Goal: Task Accomplishment & Management: Complete application form

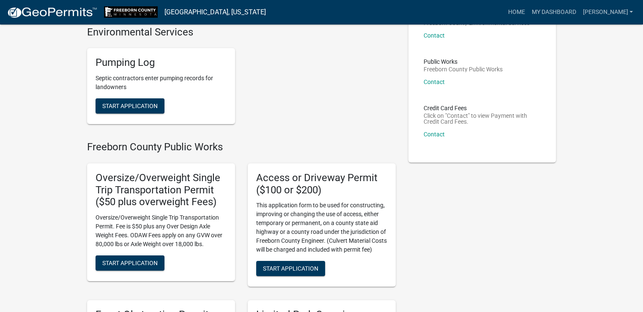
scroll to position [127, 0]
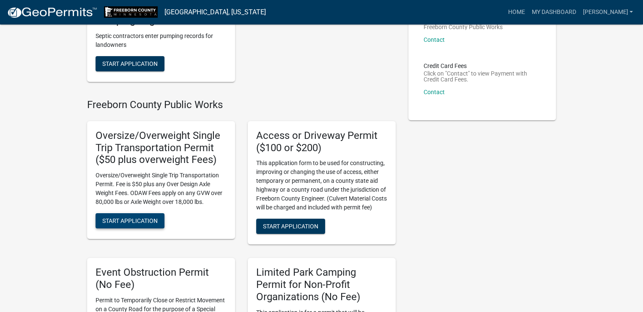
click at [137, 219] on span "Start Application" at bounding box center [129, 221] width 55 height 7
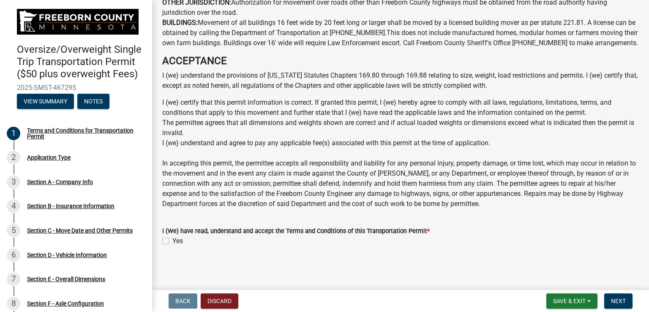
scroll to position [609, 0]
click at [172, 242] on label "Yes" at bounding box center [177, 241] width 11 height 10
click at [172, 242] on input "Yes" at bounding box center [174, 238] width 5 height 5
checkbox input "true"
click at [616, 303] on span "Next" at bounding box center [618, 301] width 15 height 7
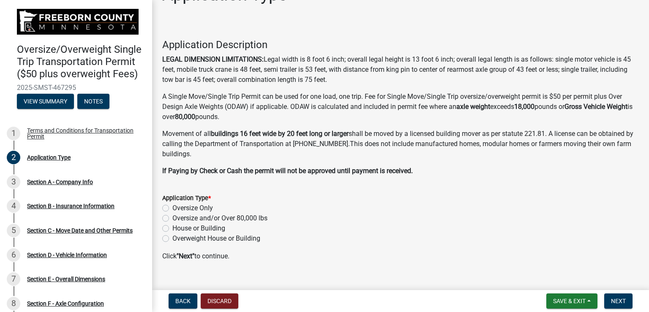
scroll to position [39, 0]
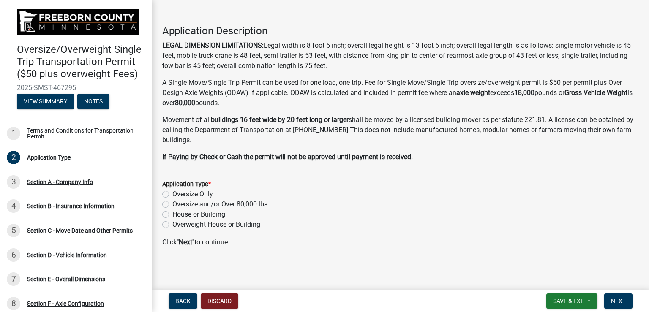
click at [172, 202] on label "Oversize and/or Over 80,000 lbs" at bounding box center [219, 204] width 95 height 10
click at [172, 202] on input "Oversize and/or Over 80,000 lbs" at bounding box center [174, 201] width 5 height 5
radio input "true"
click at [617, 302] on span "Next" at bounding box center [618, 301] width 15 height 7
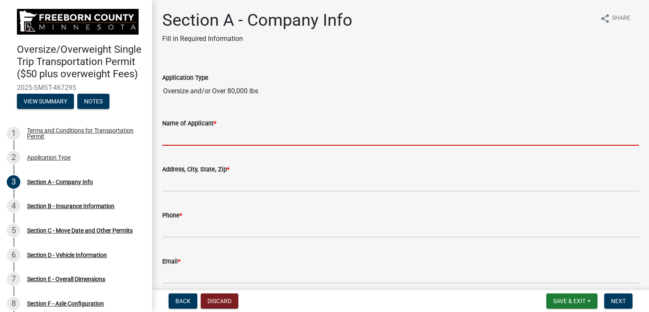
click at [222, 136] on input "Name of Applicant *" at bounding box center [400, 136] width 477 height 17
type input "[PERSON_NAME]"
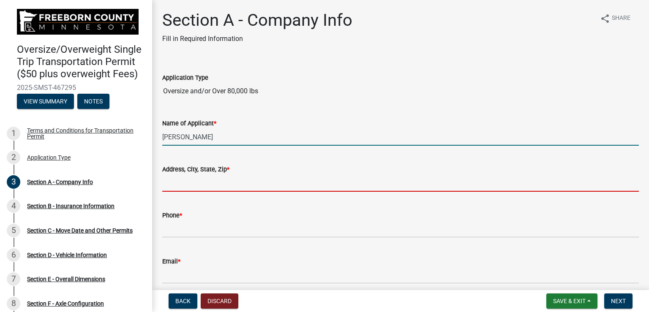
type input "920 10th Ave N"
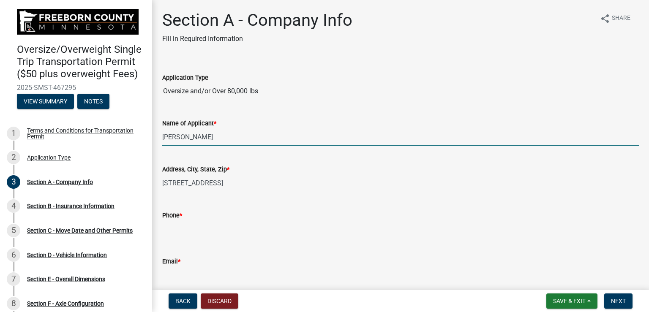
type input "7153408440"
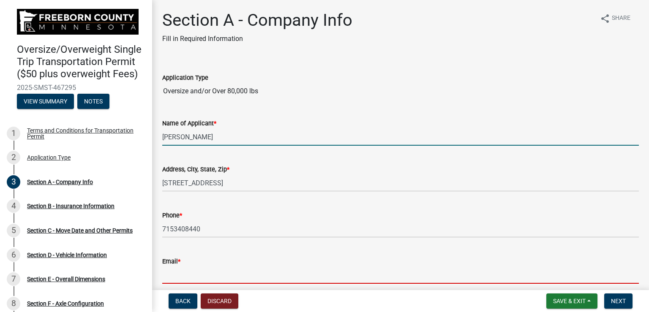
type input "tom.prellwitz@fleet-transport.com"
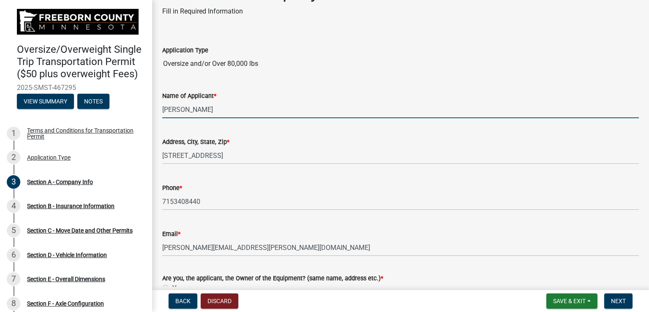
scroll to position [42, 0]
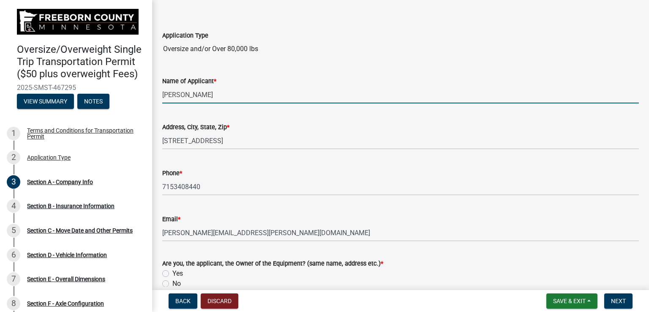
click at [198, 93] on input "[PERSON_NAME]" at bounding box center [400, 94] width 477 height 17
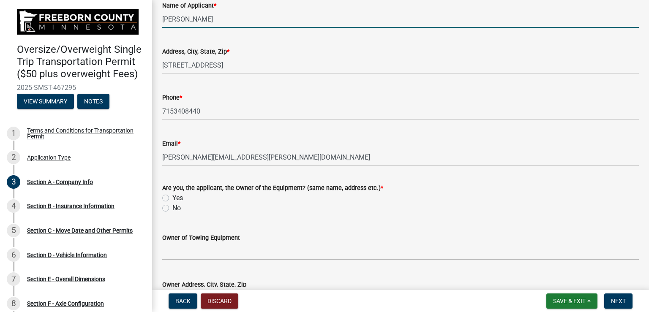
scroll to position [127, 0]
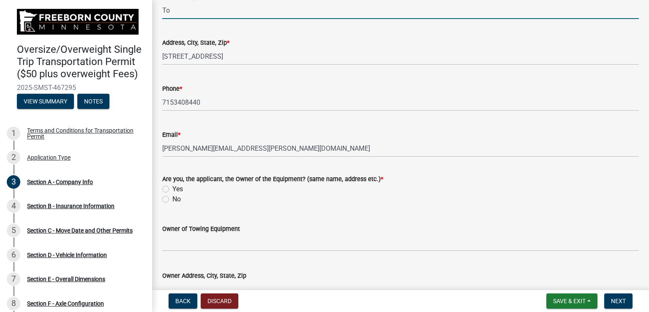
type input "T"
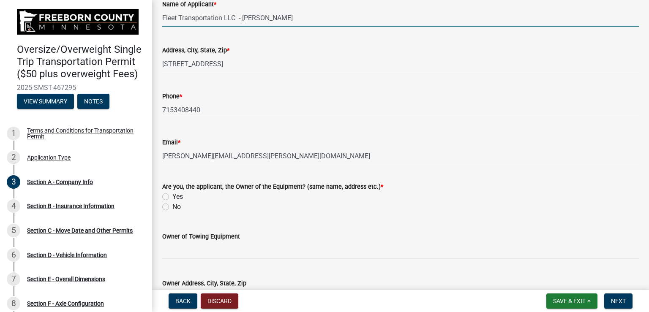
scroll to position [169, 0]
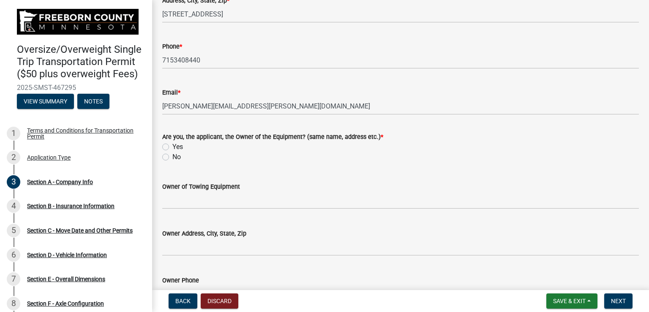
type input "Fleet Transportation LLC - Tom"
click at [172, 145] on label "Yes" at bounding box center [177, 147] width 11 height 10
click at [172, 145] on input "Yes" at bounding box center [174, 144] width 5 height 5
radio input "true"
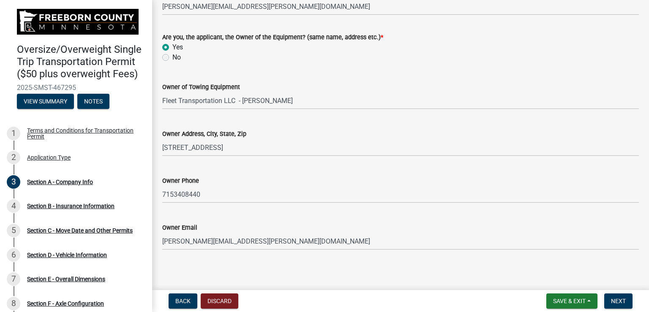
scroll to position [272, 0]
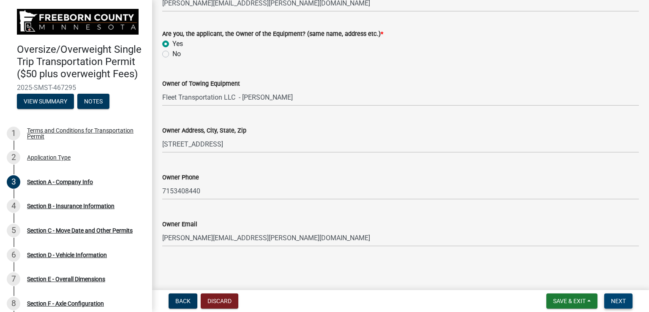
click at [619, 299] on span "Next" at bounding box center [618, 301] width 15 height 7
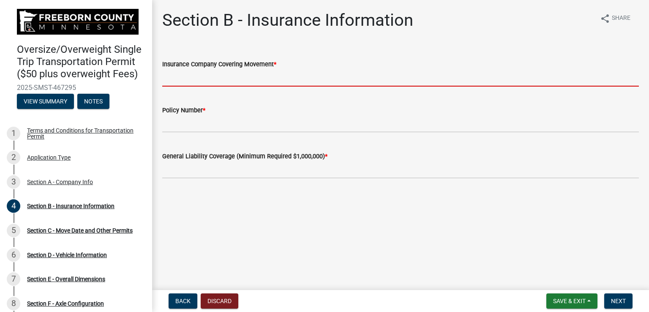
click at [294, 79] on input "Insurance Company Covering Movement *" at bounding box center [400, 77] width 477 height 17
type input "Zurich"
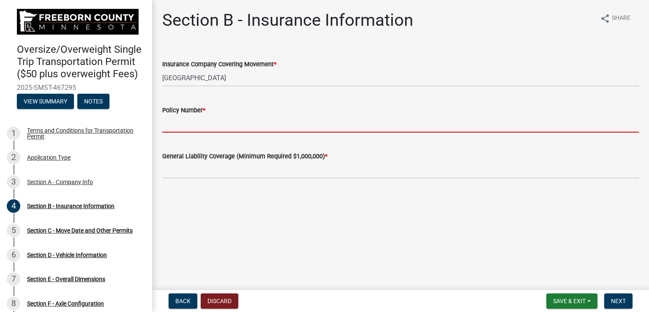
click at [208, 125] on input "Policy Number *" at bounding box center [400, 123] width 477 height 17
type input "BAP 5944714-16"
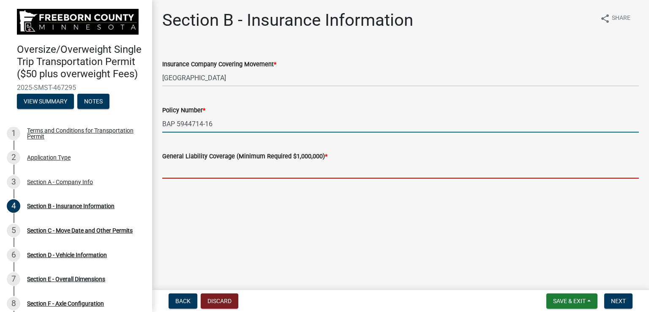
click at [225, 174] on input "text" at bounding box center [400, 169] width 477 height 17
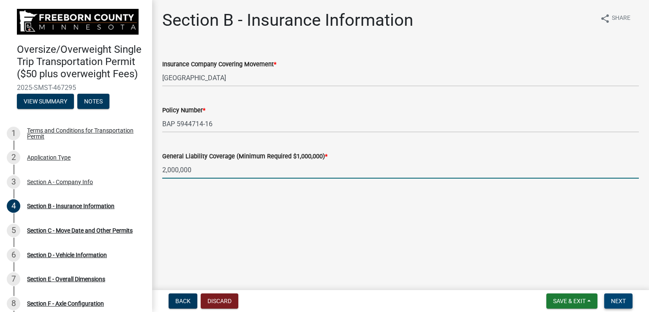
type input "2000000"
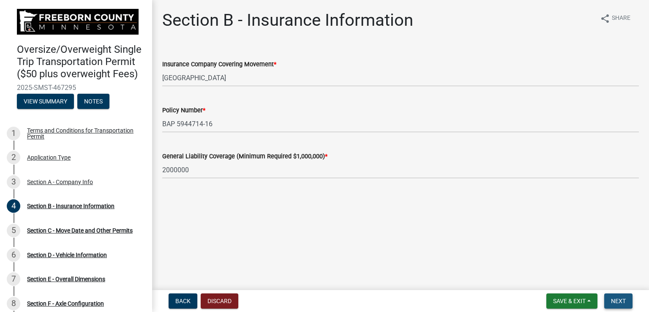
click at [624, 300] on span "Next" at bounding box center [618, 301] width 15 height 7
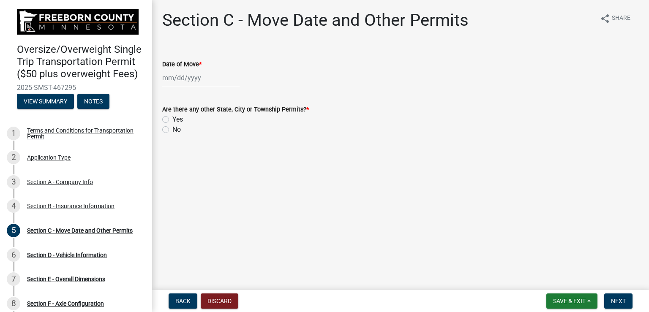
click at [204, 82] on div at bounding box center [200, 77] width 77 height 17
select select "8"
select select "2025"
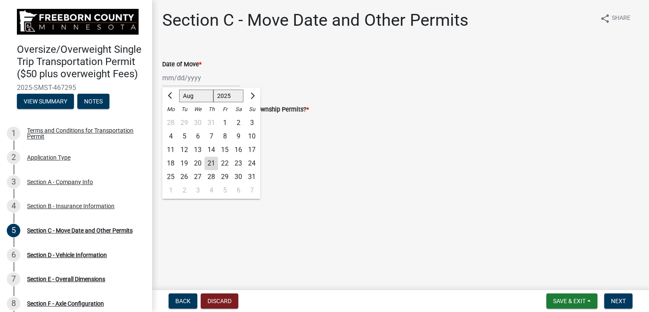
click at [211, 160] on div "21" at bounding box center [211, 164] width 14 height 14
type input "[DATE]"
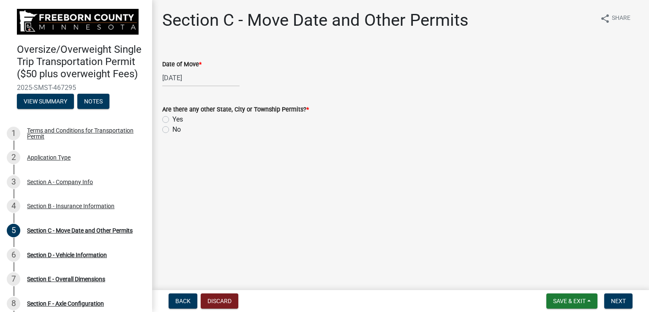
click at [172, 120] on label "Yes" at bounding box center [177, 120] width 11 height 10
click at [172, 120] on input "Yes" at bounding box center [174, 117] width 5 height 5
radio input "true"
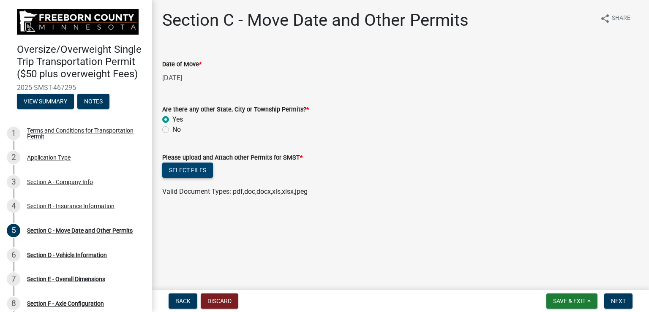
click at [193, 167] on button "Select files" at bounding box center [187, 170] width 51 height 15
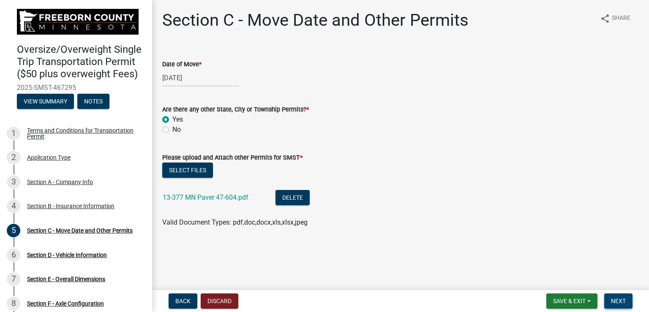
click at [620, 300] on span "Next" at bounding box center [618, 301] width 15 height 7
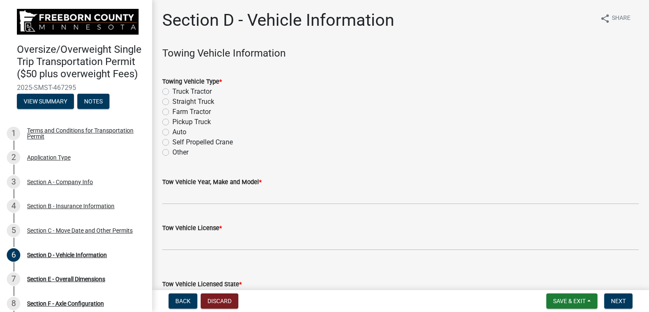
click at [172, 90] on label "Truck Tractor" at bounding box center [191, 92] width 39 height 10
click at [172, 90] on input "Truck Tractor" at bounding box center [174, 89] width 5 height 5
radio input "true"
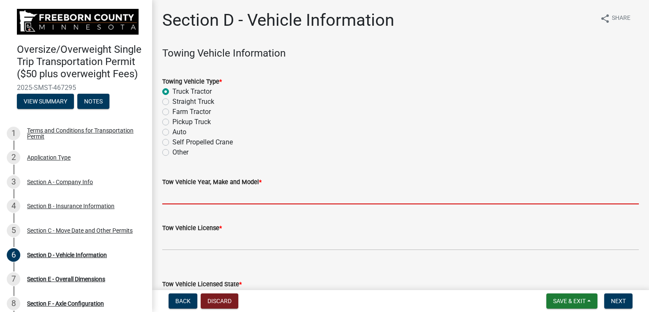
click at [207, 197] on input "Tow Vehicle Year, Make and Model *" at bounding box center [400, 195] width 477 height 17
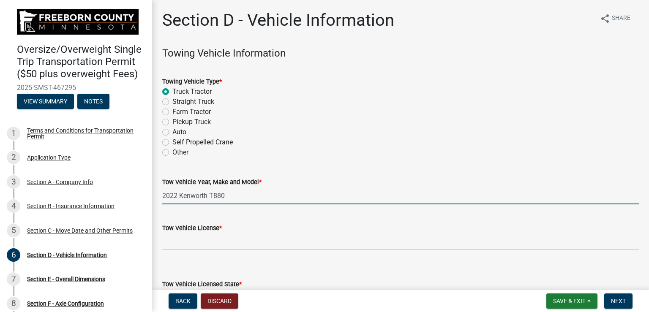
type input "2022 Kenworth T880"
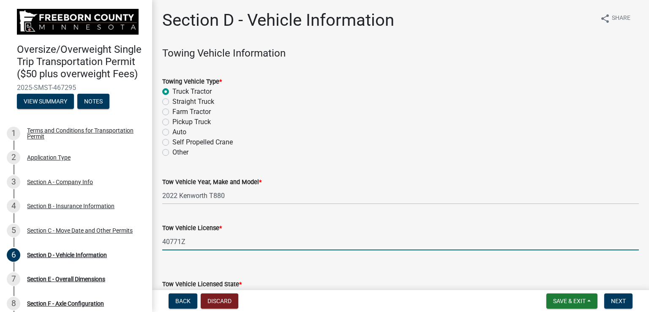
type input "40771Z"
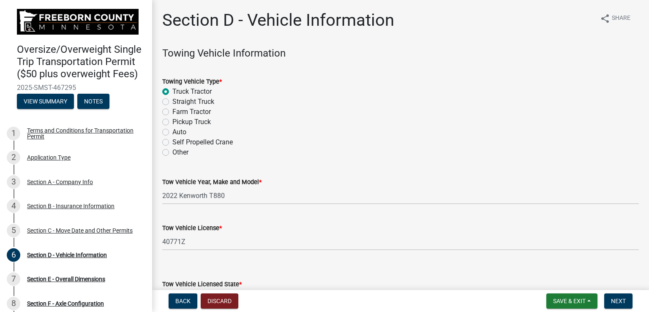
scroll to position [108, 0]
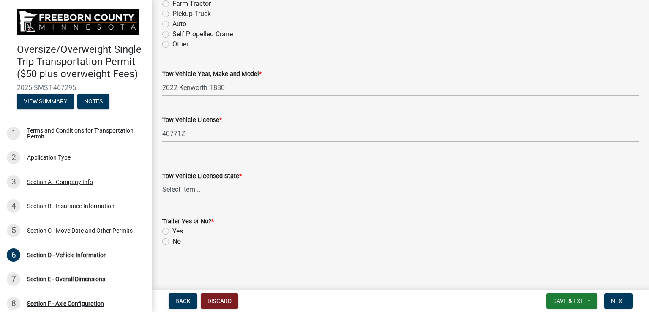
click at [219, 193] on select "Select Item... Alabama Alaska Arizona Arkansas California Colorado Connecticut …" at bounding box center [400, 189] width 477 height 17
select select "WI"
click at [162, 181] on select "Select Item... Alabama Alaska Arizona Arkansas California Colorado Connecticut …" at bounding box center [400, 189] width 477 height 17
click at [172, 231] on label "Yes" at bounding box center [177, 231] width 11 height 10
click at [172, 231] on input "Yes" at bounding box center [174, 228] width 5 height 5
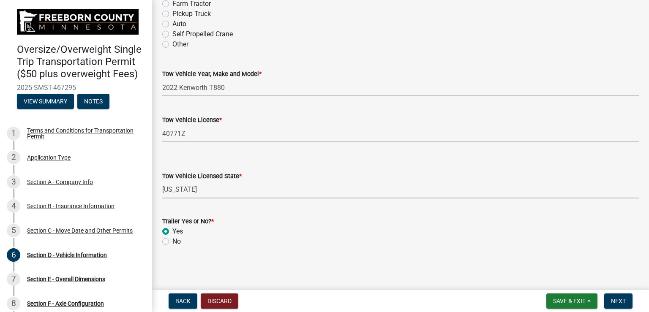
radio input "true"
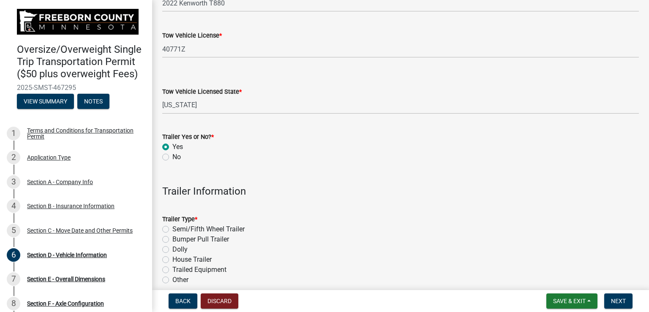
scroll to position [235, 0]
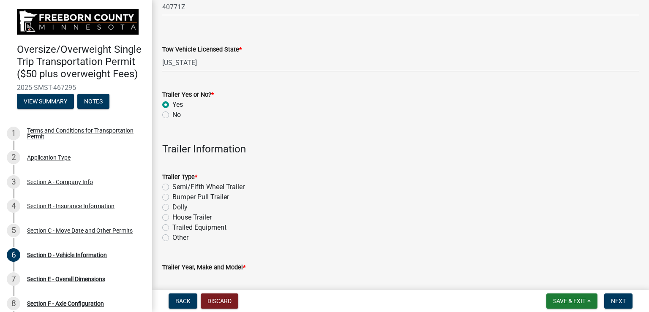
click at [172, 183] on label "Semi/Fifth Wheel Trailer" at bounding box center [208, 187] width 72 height 10
click at [172, 183] on input "Semi/Fifth Wheel Trailer" at bounding box center [174, 184] width 5 height 5
radio input "true"
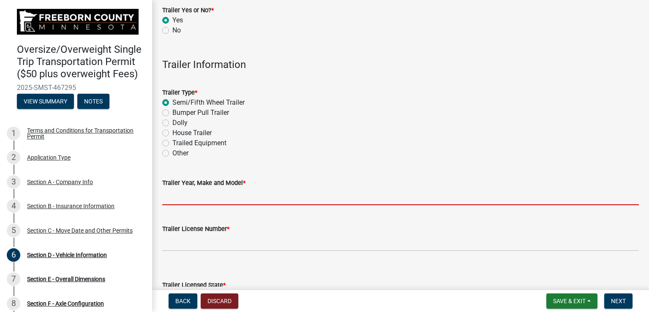
click at [197, 198] on input "Trailer Year, Make and Model *" at bounding box center [400, 196] width 477 height 17
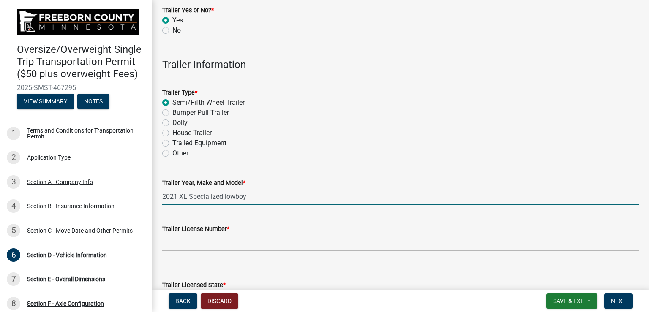
type input "2021 XL Specialized lowboy"
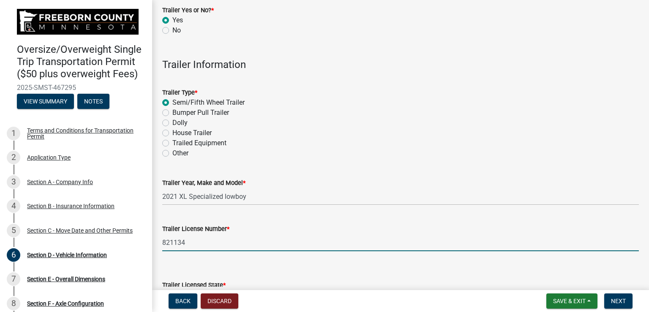
type input "821134"
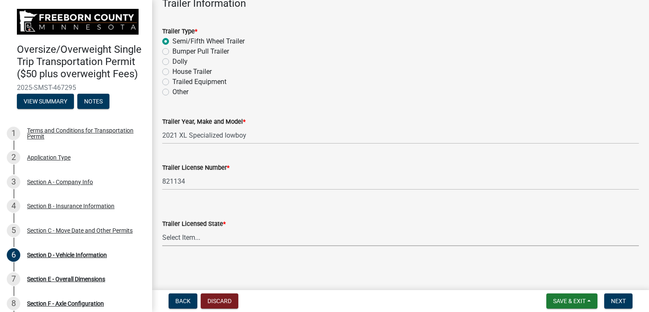
click at [177, 235] on select "Select Item... Alabama Alaska Arizona Arkansas California Colorado Connecticut …" at bounding box center [400, 237] width 477 height 17
select select "WI"
click at [162, 229] on select "Select Item... Alabama Alaska Arizona Arkansas California Colorado Connecticut …" at bounding box center [400, 237] width 477 height 17
click at [618, 299] on span "Next" at bounding box center [618, 301] width 15 height 7
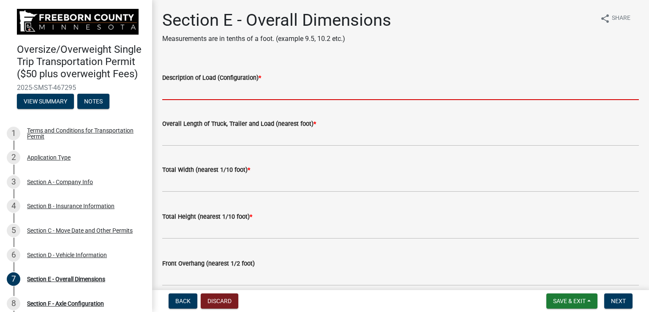
click at [225, 93] on input "Description of Load (Configuration) *" at bounding box center [400, 91] width 477 height 17
type input "Bergkamp MI Paver"
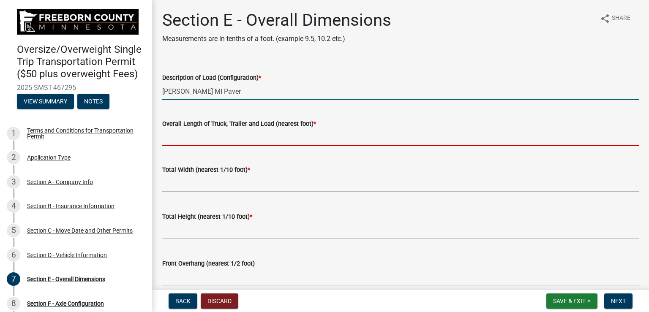
click at [218, 139] on input "Overall Length of Truck, Trailer and Load (nearest foot) *" at bounding box center [400, 137] width 477 height 17
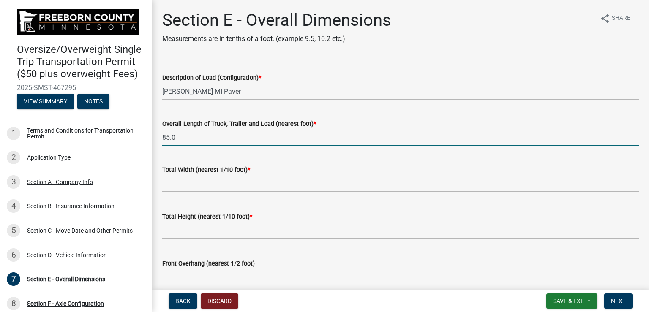
type input "85.0"
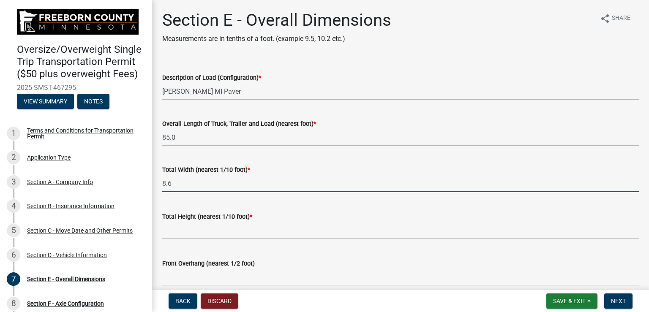
type input "8.6"
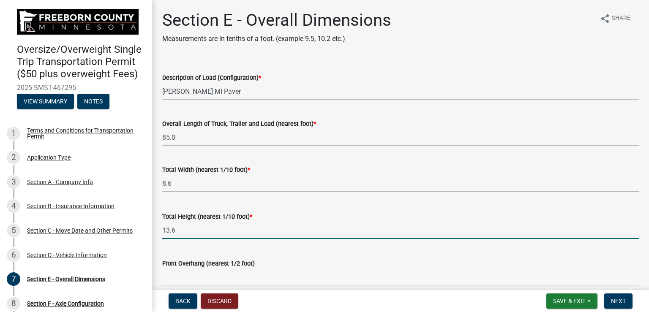
type input "13.6"
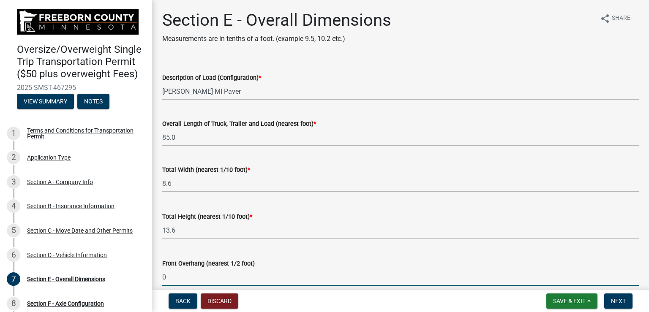
type input "0.0"
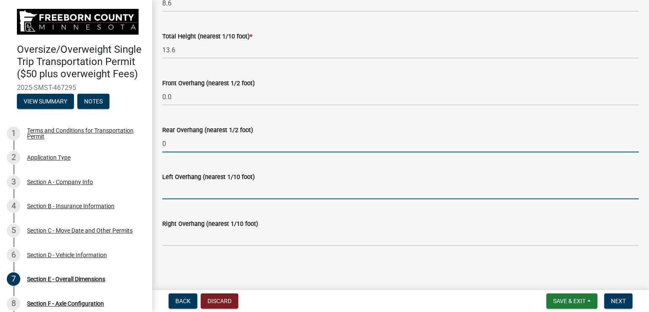
type input "0.0"
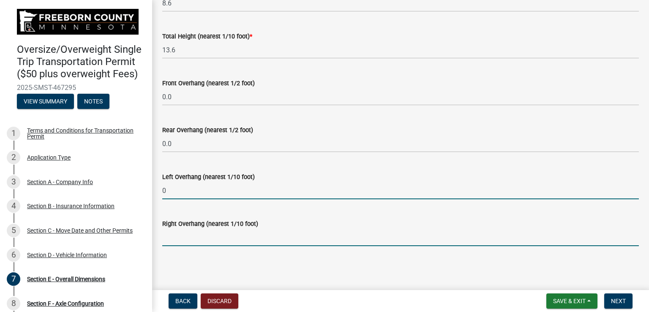
type input "0.0"
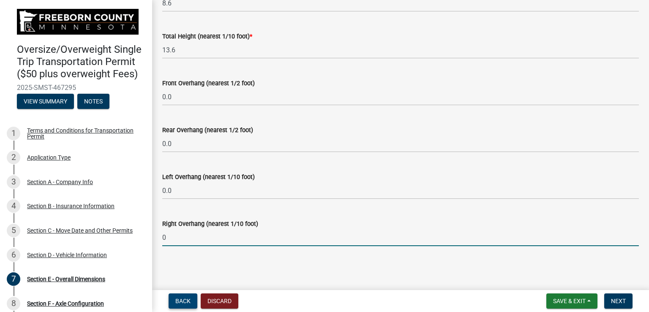
type input "0.0"
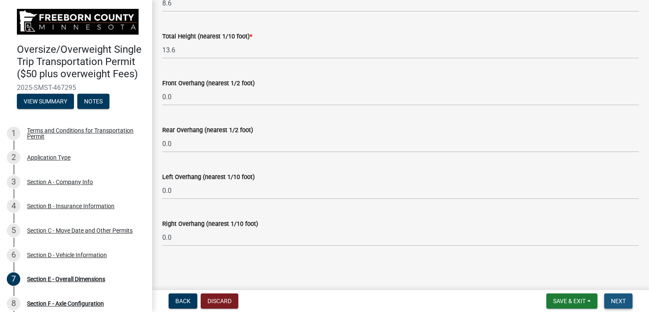
click at [625, 297] on button "Next" at bounding box center [618, 301] width 28 height 15
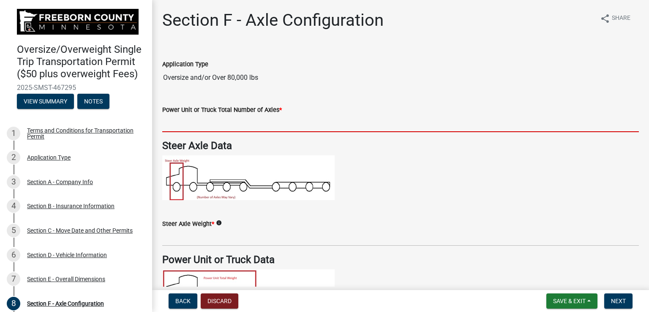
click at [208, 122] on input "text" at bounding box center [400, 123] width 477 height 17
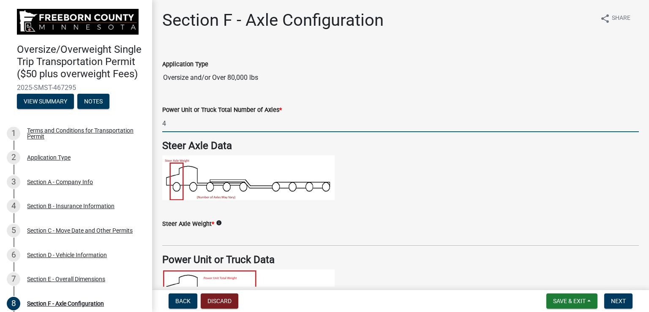
type input "4"
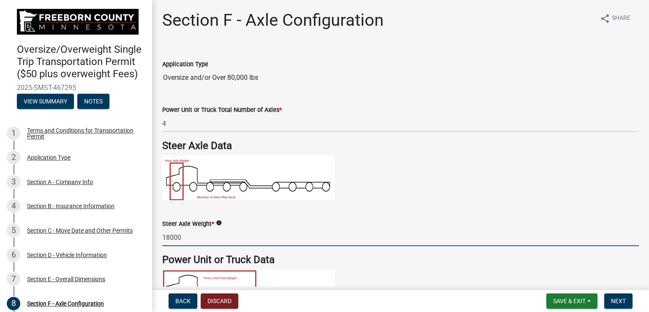
type input "18000"
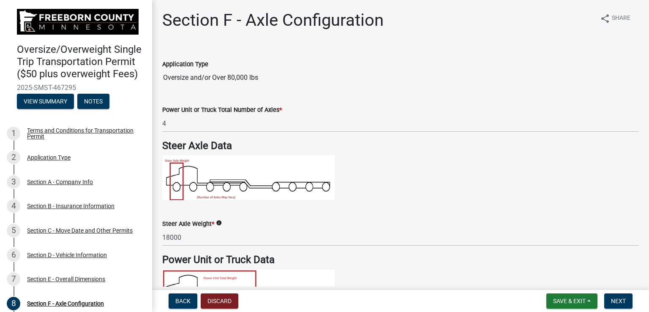
scroll to position [203, 0]
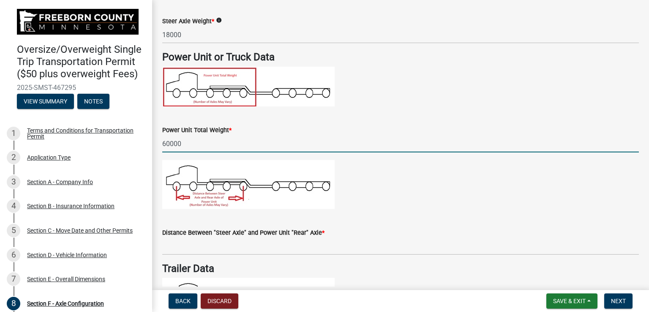
type input "60000"
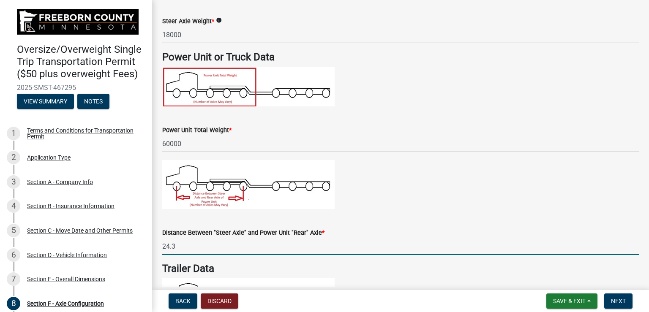
type input "24.3"
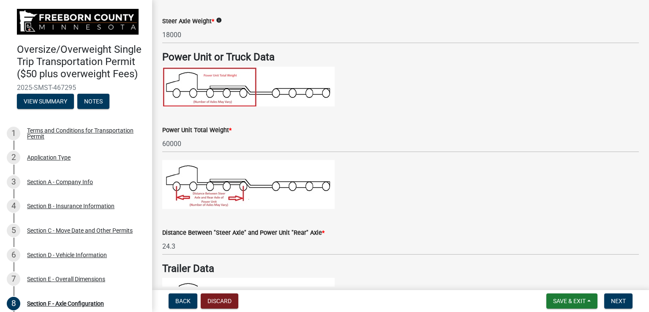
scroll to position [418, 0]
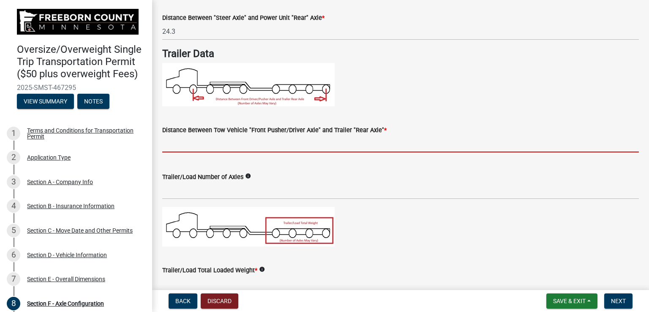
type input "5"
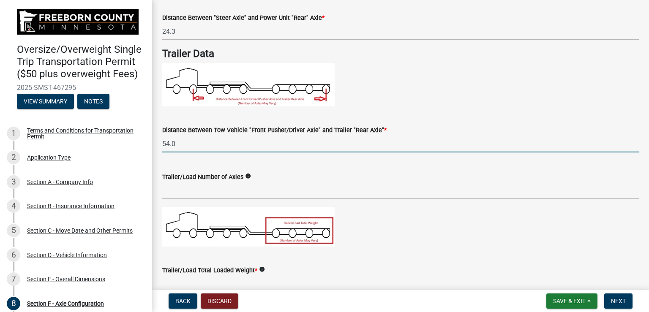
type input "54.0"
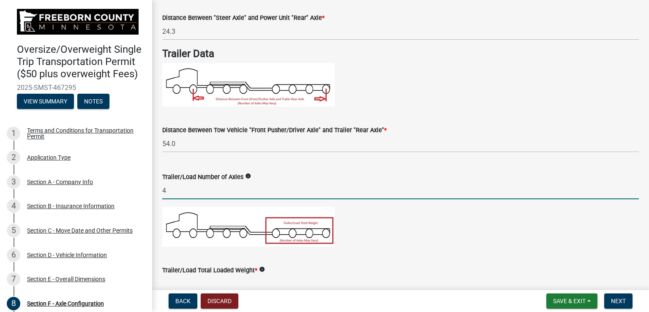
type input "4"
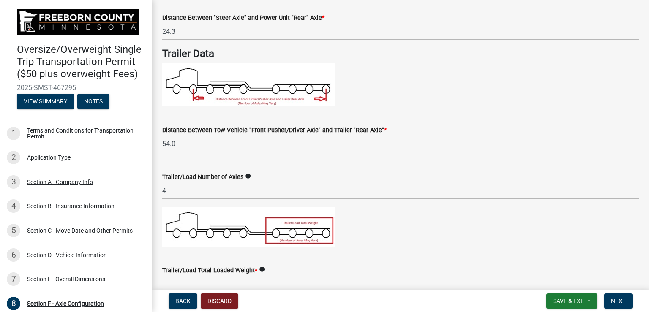
scroll to position [424, 0]
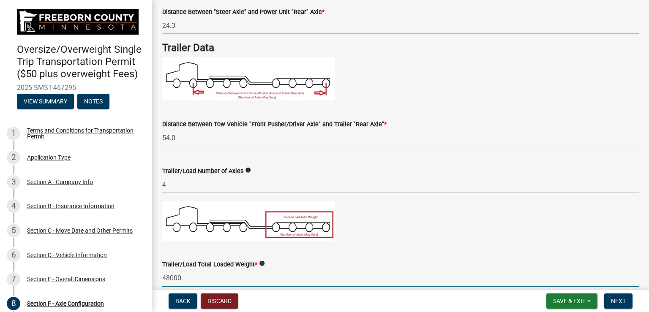
type input "48000"
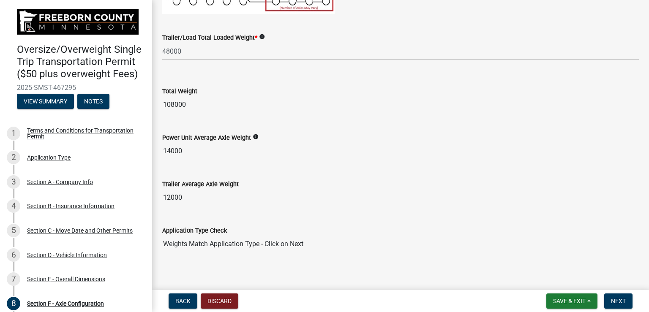
scroll to position [656, 0]
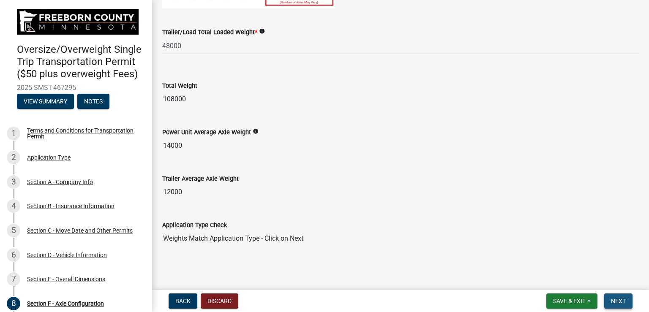
click at [619, 298] on span "Next" at bounding box center [618, 301] width 15 height 7
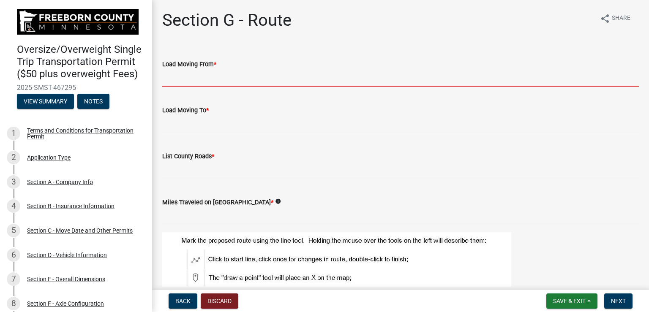
click at [264, 81] on input "Load Moving From *" at bounding box center [400, 77] width 477 height 17
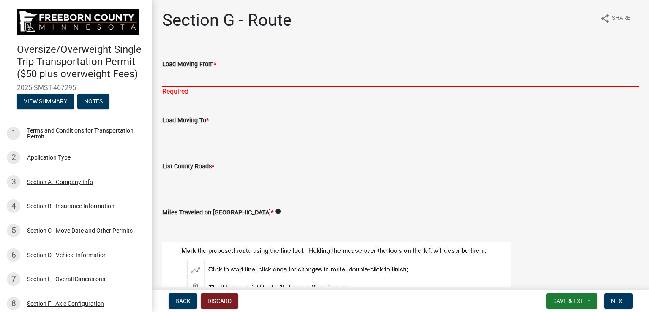
click at [193, 76] on input "Load Moving From *" at bounding box center [400, 77] width 477 height 17
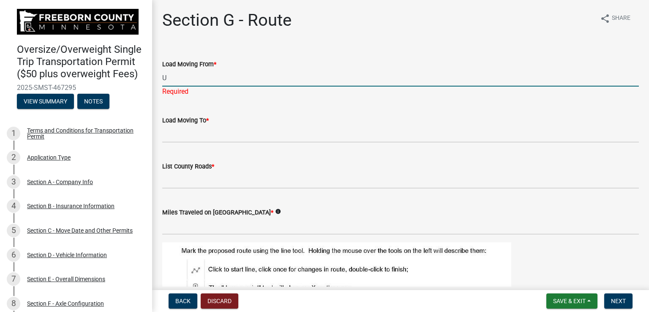
type input "US-65"
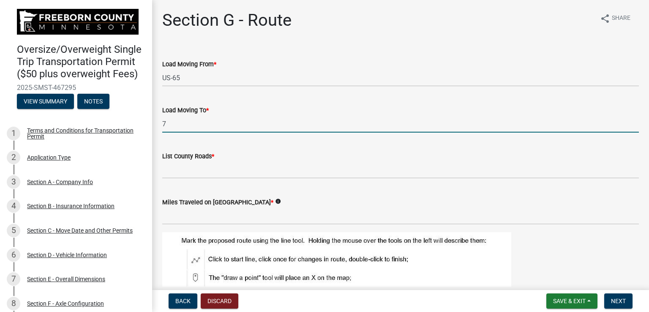
type input "79778 County Rd. 84, Glenville"
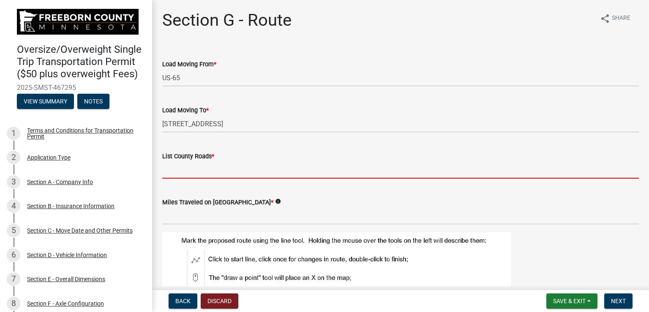
type input "84"
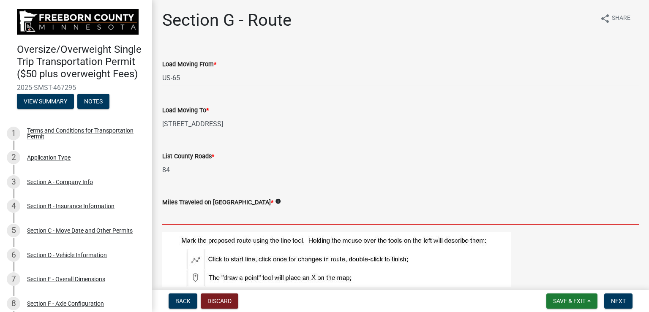
type input "2.5"
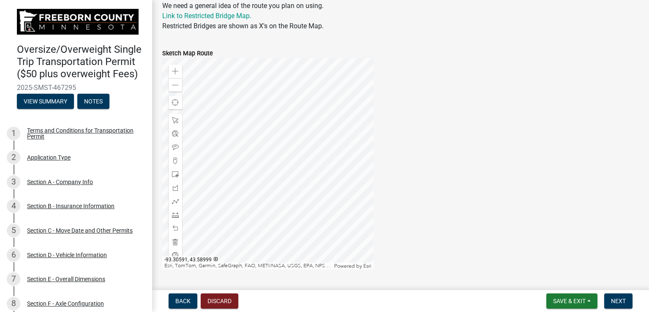
scroll to position [365, 0]
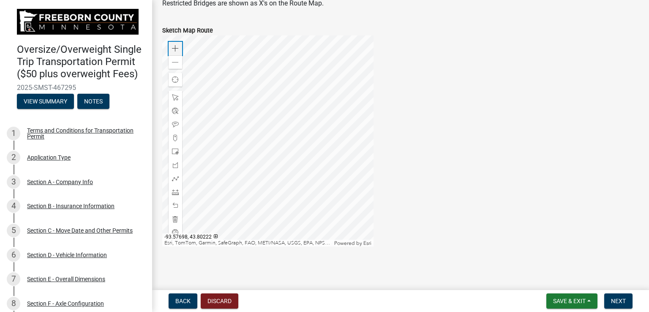
click at [177, 52] on div "Zoom in" at bounding box center [176, 49] width 14 height 14
click at [245, 101] on div at bounding box center [267, 140] width 211 height 211
click at [267, 130] on div at bounding box center [267, 140] width 211 height 211
click at [174, 42] on div "Zoom in" at bounding box center [176, 49] width 14 height 14
click at [280, 145] on div at bounding box center [267, 140] width 211 height 211
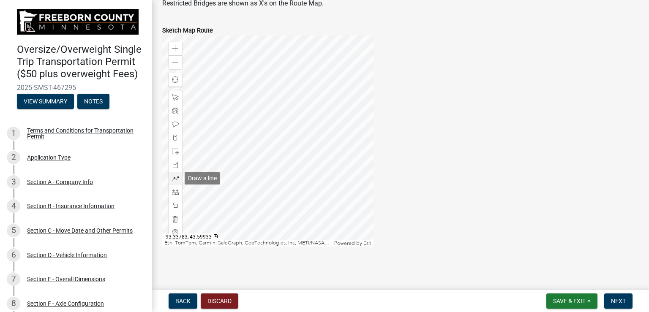
click at [177, 180] on span at bounding box center [175, 178] width 7 height 7
click at [213, 177] on div at bounding box center [267, 140] width 211 height 211
click at [320, 177] on div at bounding box center [267, 140] width 211 height 211
click at [616, 299] on span "Next" at bounding box center [618, 301] width 15 height 7
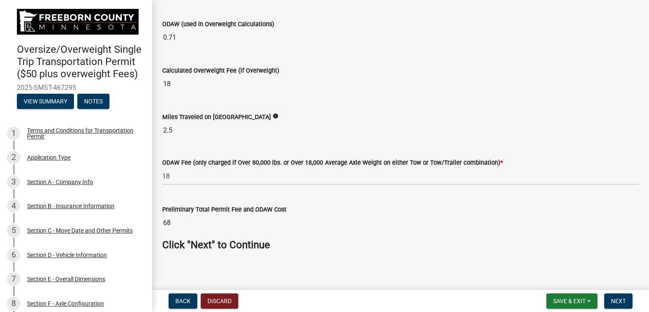
scroll to position [272, 0]
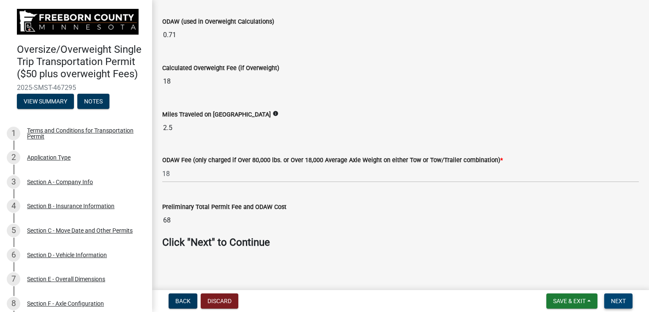
click at [625, 303] on button "Next" at bounding box center [618, 301] width 28 height 15
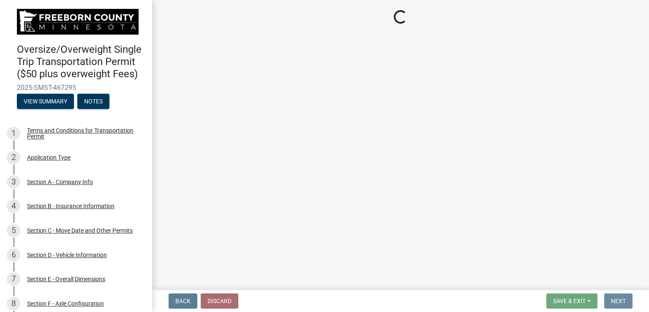
scroll to position [0, 0]
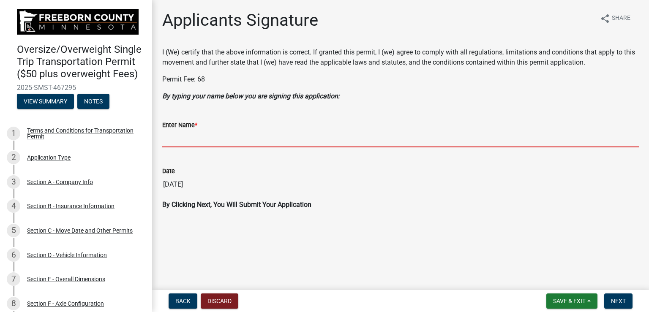
click at [211, 136] on input "Enter Name *" at bounding box center [400, 138] width 477 height 17
type input "Tom Prellwitz"
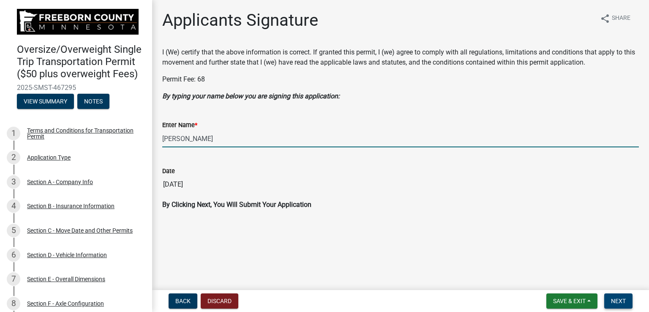
click at [618, 296] on button "Next" at bounding box center [618, 301] width 28 height 15
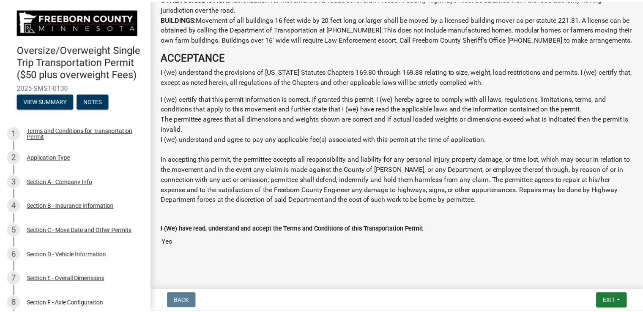
scroll to position [717, 0]
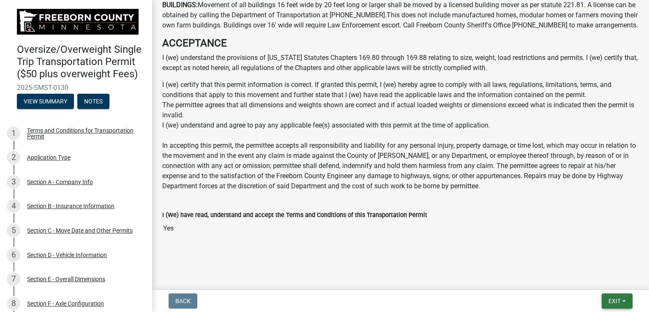
click at [618, 297] on button "Exit" at bounding box center [617, 301] width 31 height 15
click at [594, 281] on button "Save & Exit" at bounding box center [599, 279] width 68 height 20
